Goal: Transaction & Acquisition: Purchase product/service

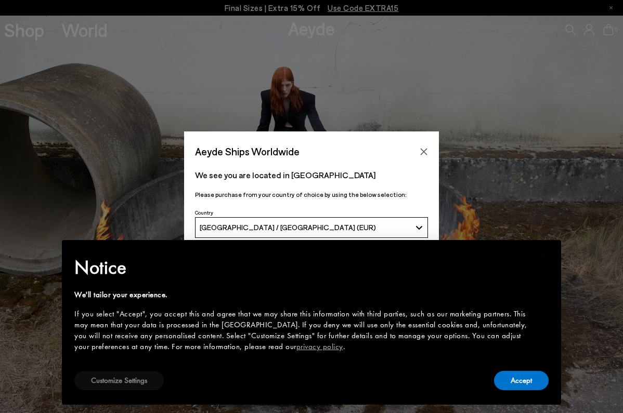
click at [150, 384] on button "Customize Settings" at bounding box center [118, 380] width 89 height 19
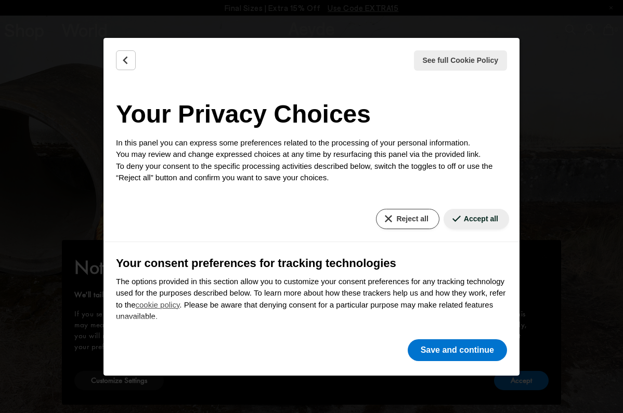
click at [418, 220] on button "Reject all" at bounding box center [407, 219] width 63 height 20
click at [434, 354] on button "Save and continue" at bounding box center [457, 351] width 99 height 22
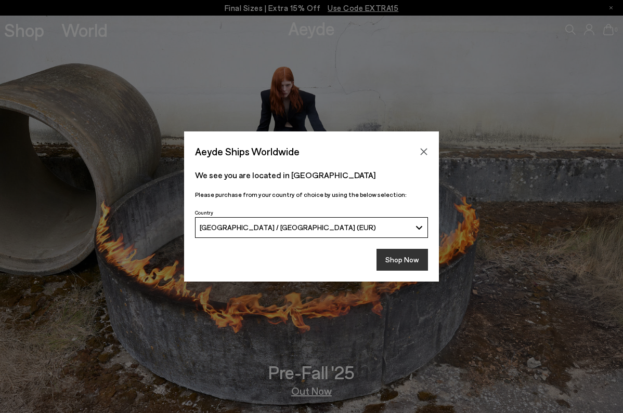
click at [396, 260] on button "Shop Now" at bounding box center [401, 260] width 51 height 22
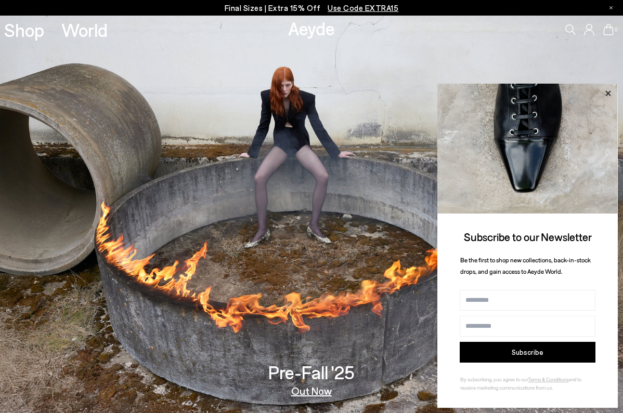
click at [608, 92] on icon at bounding box center [608, 94] width 14 height 14
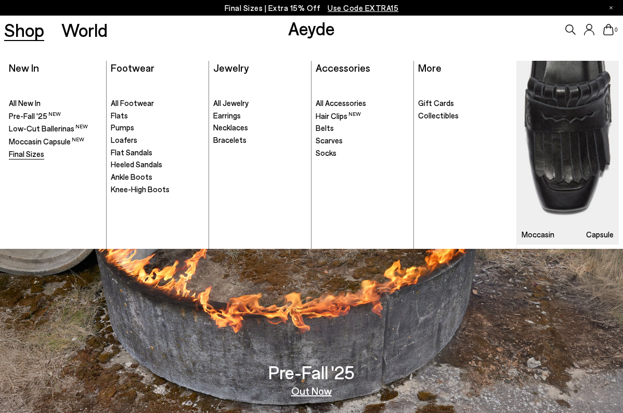
click at [33, 152] on span "Final Sizes" at bounding box center [26, 153] width 35 height 9
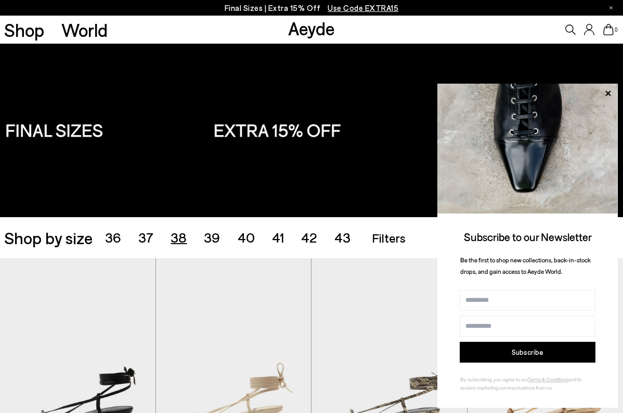
click at [178, 233] on span "38" at bounding box center [179, 237] width 16 height 16
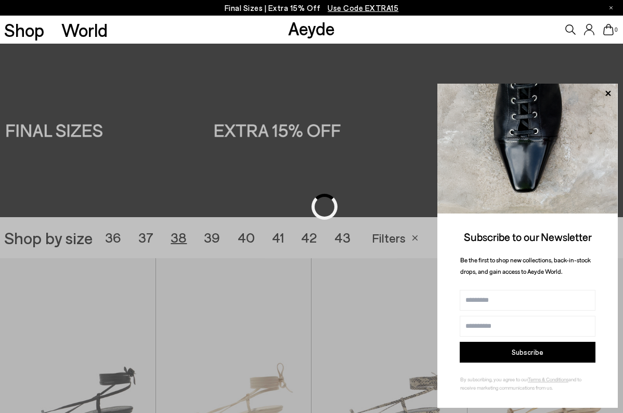
scroll to position [174, 0]
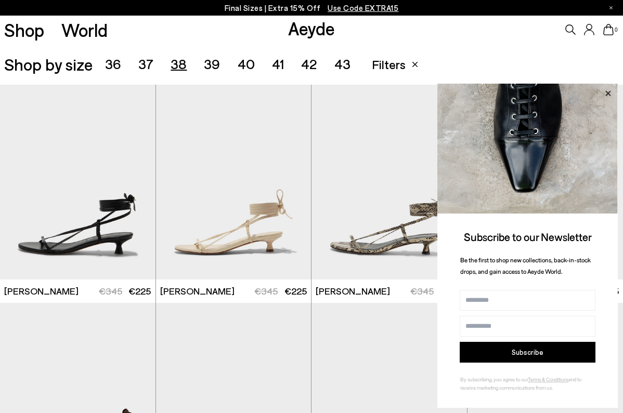
click at [608, 92] on icon at bounding box center [608, 94] width 14 height 14
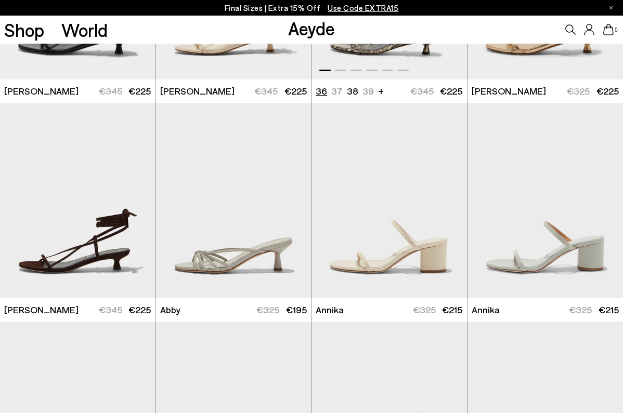
scroll to position [375, 0]
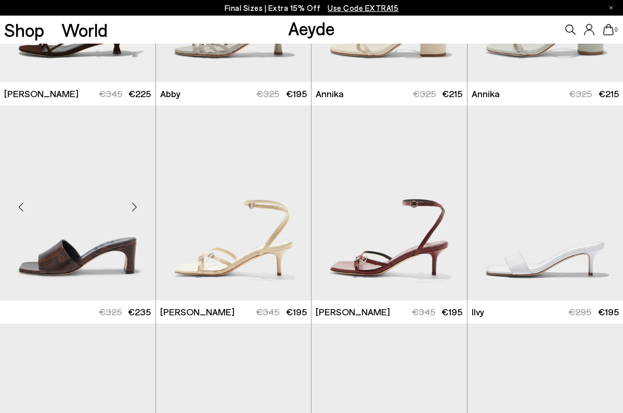
scroll to position [617, 0]
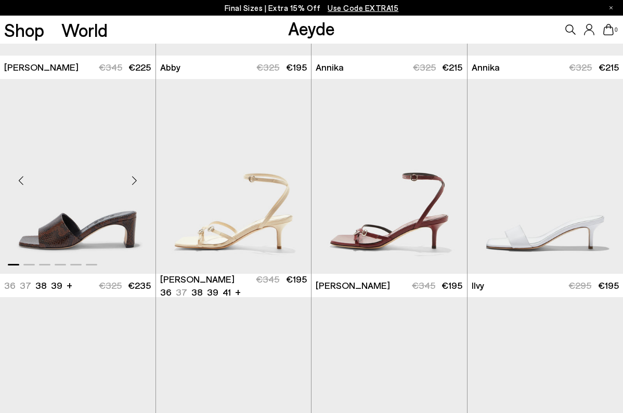
click at [135, 180] on div "Next slide" at bounding box center [134, 180] width 31 height 31
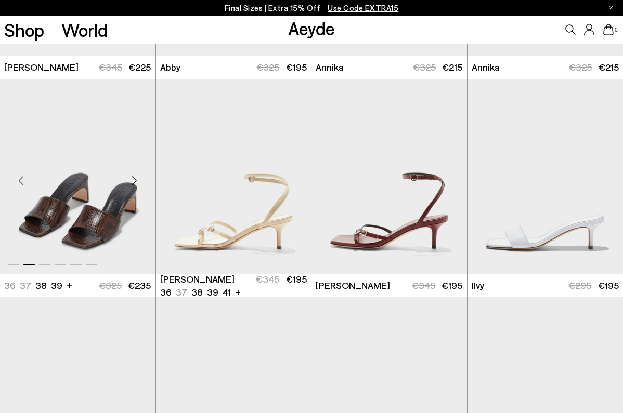
click at [135, 180] on div "Next slide" at bounding box center [134, 180] width 31 height 31
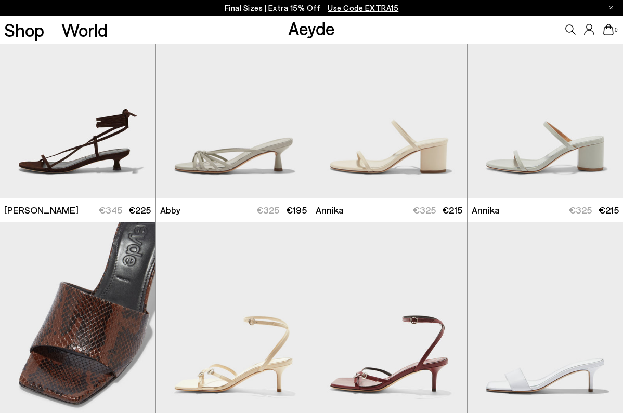
scroll to position [46, 0]
